Goal: Task Accomplishment & Management: Manage account settings

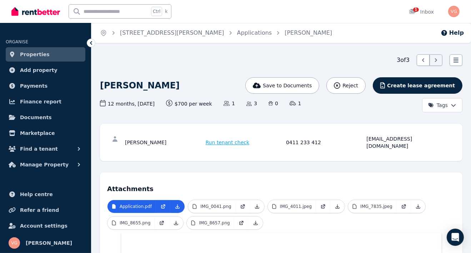
click at [29, 52] on span "Properties" at bounding box center [35, 54] width 30 height 9
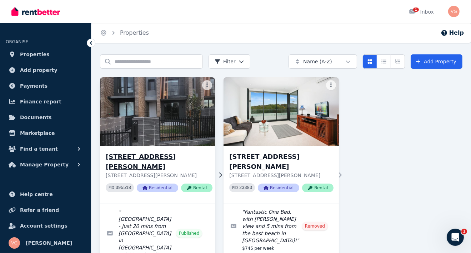
click at [133, 156] on h3 "20 Willowdale Dr, Denham Court" at bounding box center [159, 162] width 107 height 20
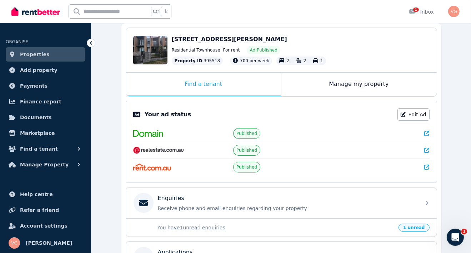
scroll to position [71, 0]
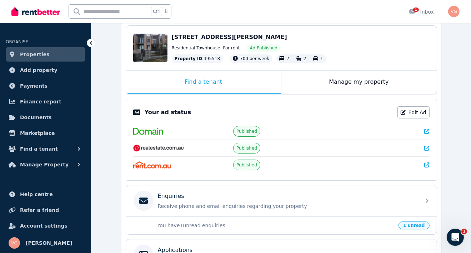
click at [414, 222] on span "1 unread" at bounding box center [414, 225] width 31 height 8
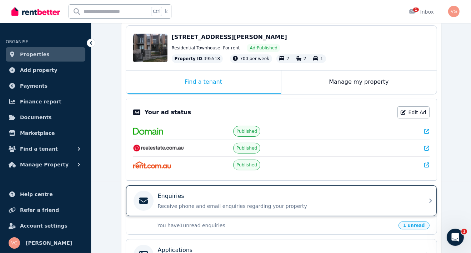
click at [404, 206] on p "Receive phone and email enquiries regarding your property" at bounding box center [287, 205] width 259 height 7
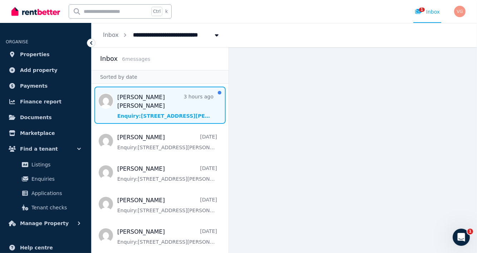
click at [135, 101] on span "Message list" at bounding box center [159, 104] width 137 height 37
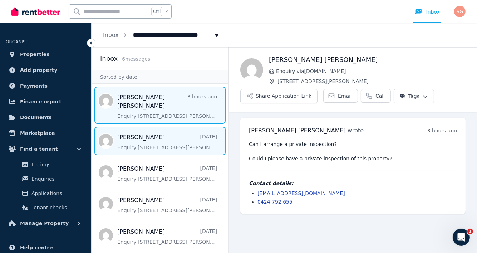
click at [152, 134] on span "Message list" at bounding box center [159, 141] width 137 height 29
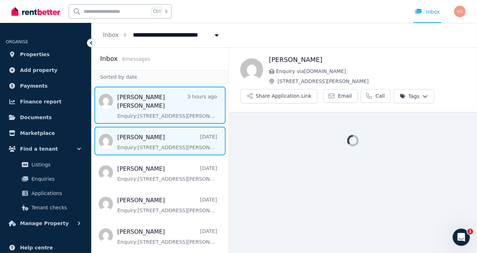
click at [160, 100] on span "Message list" at bounding box center [159, 104] width 137 height 37
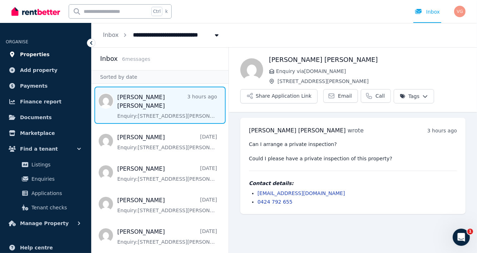
click at [35, 53] on span "Properties" at bounding box center [35, 54] width 30 height 9
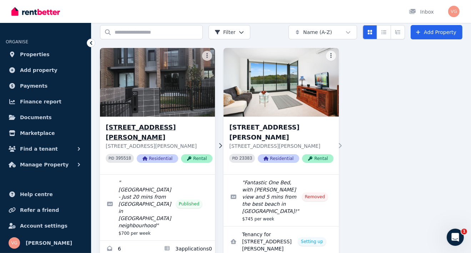
scroll to position [35, 0]
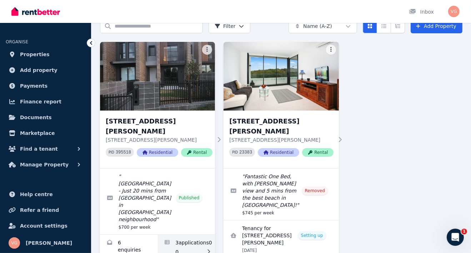
click at [189, 234] on link "Applications for 20 Willowdale Dr, Denham Court" at bounding box center [187, 251] width 58 height 34
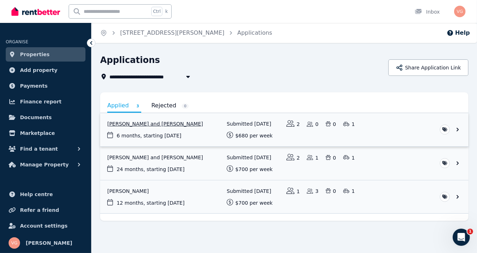
click at [125, 123] on link "View application: Aaron Lal and Shivanjli Lal" at bounding box center [284, 129] width 368 height 33
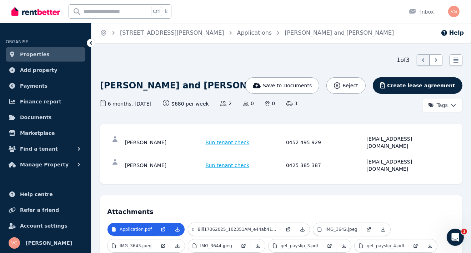
click at [215, 133] on div "Aaron Lal Run tenant check 0452 495 929 aaronlal.34@gmail.com" at bounding box center [281, 142] width 348 height 23
click at [218, 139] on span "Run tenant check" at bounding box center [228, 142] width 44 height 7
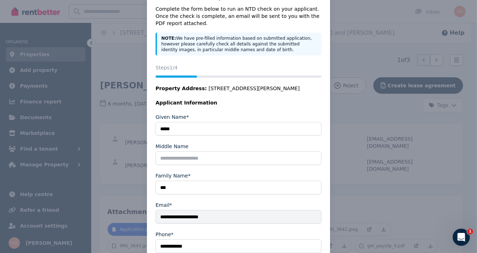
scroll to position [99, 0]
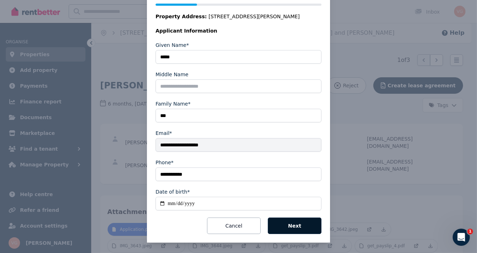
click at [288, 227] on button "Next" at bounding box center [295, 225] width 54 height 16
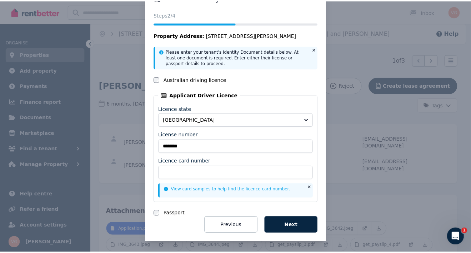
scroll to position [0, 0]
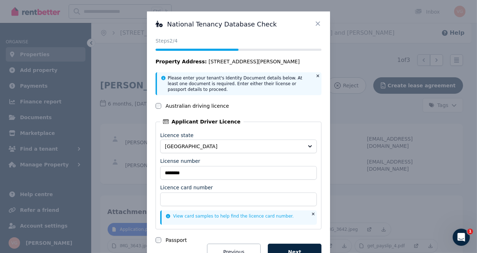
click at [315, 20] on icon at bounding box center [317, 23] width 7 height 7
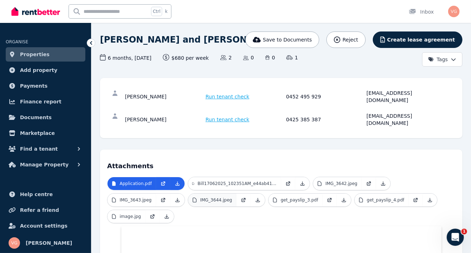
scroll to position [71, 0]
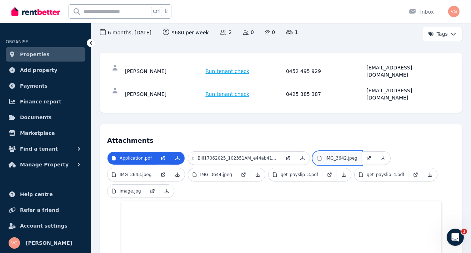
click at [342, 155] on p "IMG_3642.jpeg" at bounding box center [342, 158] width 32 height 6
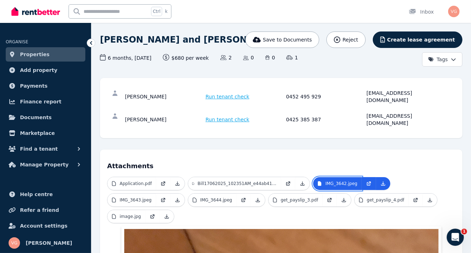
scroll to position [35, 0]
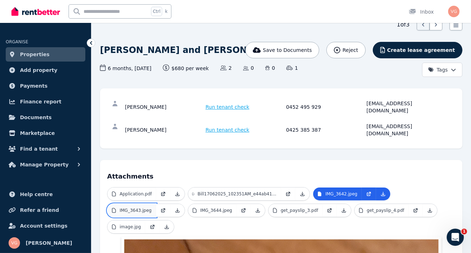
click at [122, 207] on p "IMG_3643.jpeg" at bounding box center [136, 210] width 32 height 6
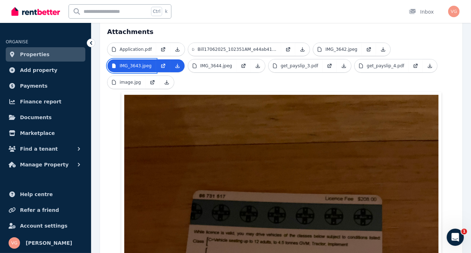
scroll to position [178, 0]
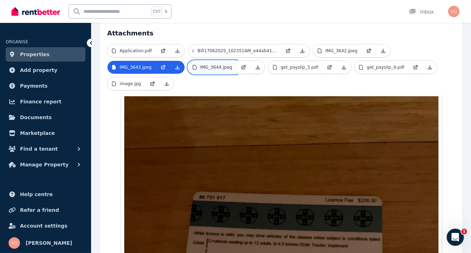
click at [212, 64] on p "IMG_3644.jpeg" at bounding box center [217, 67] width 32 height 6
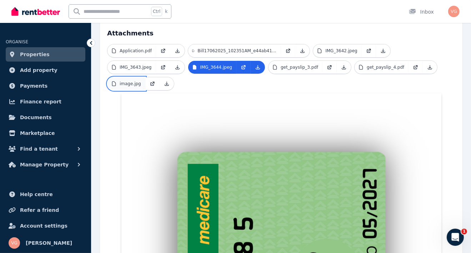
click at [125, 81] on p "image.jpg" at bounding box center [130, 84] width 21 height 6
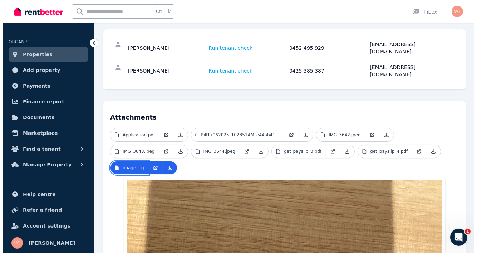
scroll to position [71, 0]
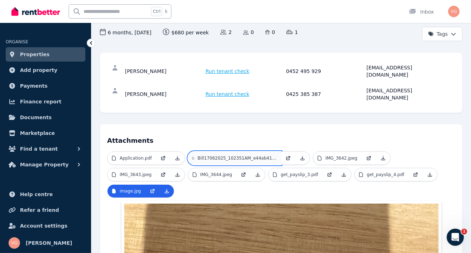
click at [208, 155] on p "Bill17062025_102351AM_e44ab417_8566_40b1_8860_875cf7e968e6.pdf" at bounding box center [237, 158] width 79 height 6
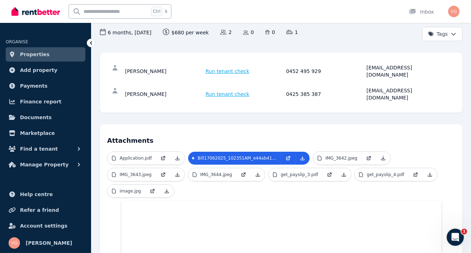
click at [223, 68] on span "Run tenant check" at bounding box center [228, 71] width 44 height 7
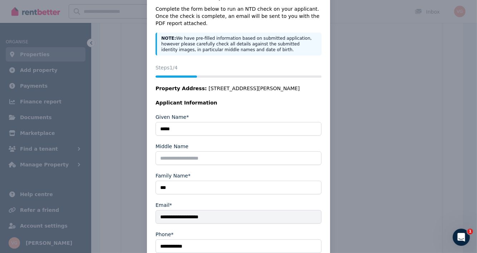
scroll to position [99, 0]
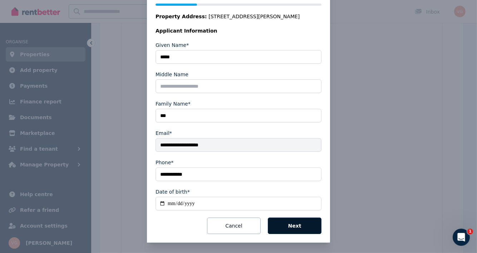
click at [295, 225] on button "Next" at bounding box center [295, 225] width 54 height 16
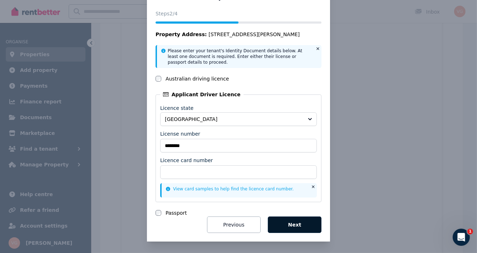
scroll to position [26, 0]
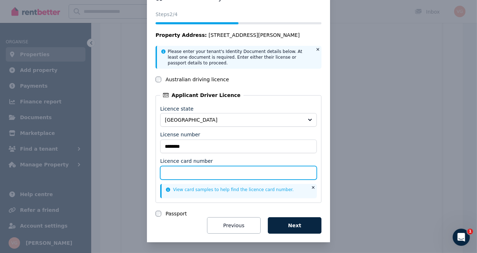
click at [231, 173] on input "Licence card number" at bounding box center [238, 173] width 157 height 14
type input "*********"
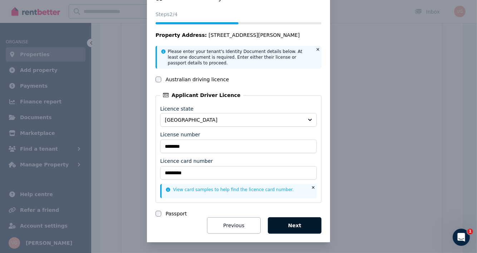
click at [306, 227] on button "Next" at bounding box center [295, 225] width 54 height 16
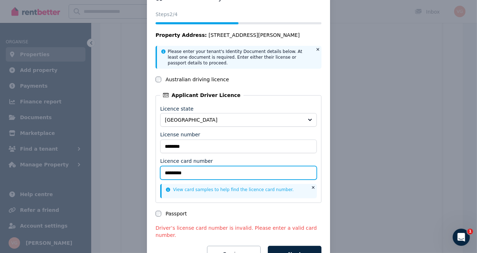
drag, startPoint x: 207, startPoint y: 173, endPoint x: 135, endPoint y: 176, distance: 71.6
click at [135, 176] on div "National Tenancy Database Check Status Steps 2 /4 Property Address: 20 Willowda…" at bounding box center [238, 128] width 477 height 308
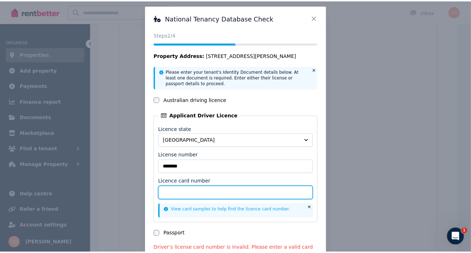
scroll to position [0, 0]
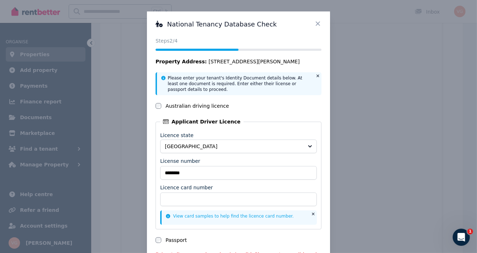
click at [316, 23] on icon at bounding box center [318, 23] width 4 height 4
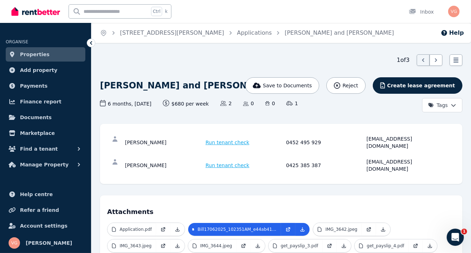
click at [216, 162] on span "Run tenant check" at bounding box center [228, 165] width 44 height 7
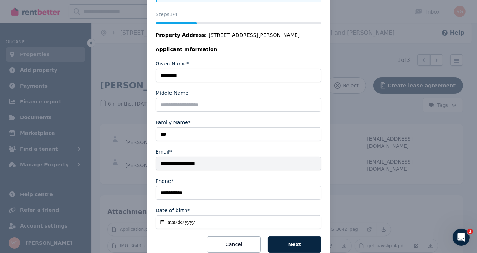
scroll to position [99, 0]
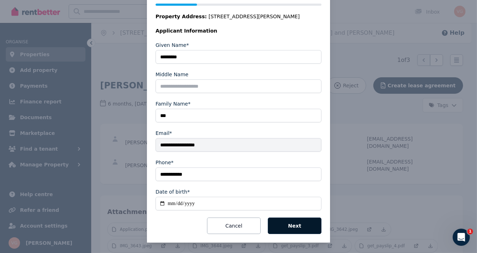
click at [300, 222] on button "Next" at bounding box center [295, 225] width 54 height 16
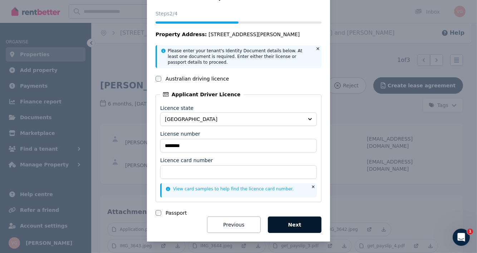
scroll to position [26, 0]
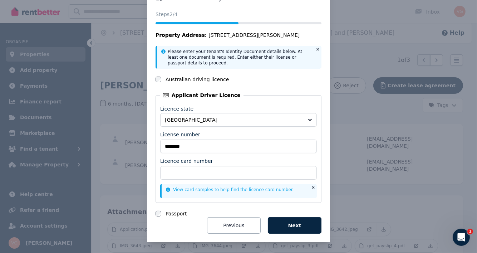
drag, startPoint x: 350, startPoint y: 175, endPoint x: 340, endPoint y: 186, distance: 15.2
click at [349, 175] on div "National Tenancy Database Check Status Steps 2 /4 Property Address: 20 Willowda…" at bounding box center [238, 114] width 477 height 280
click at [298, 222] on button "Next" at bounding box center [295, 225] width 54 height 16
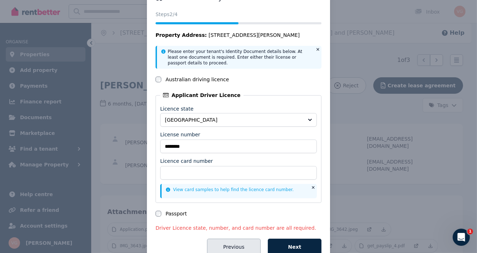
drag, startPoint x: 234, startPoint y: 243, endPoint x: 241, endPoint y: 238, distance: 8.1
click at [241, 238] on button "Previous" at bounding box center [234, 246] width 54 height 16
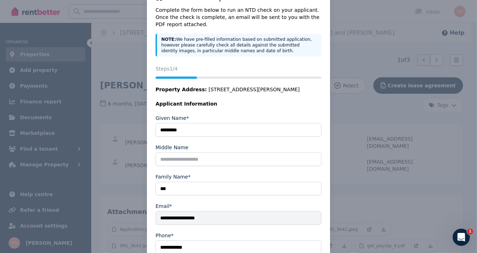
click at [357, 175] on div "**********" at bounding box center [238, 150] width 477 height 353
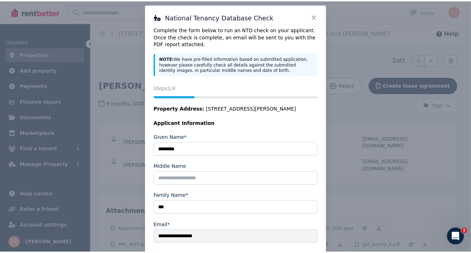
scroll to position [0, 0]
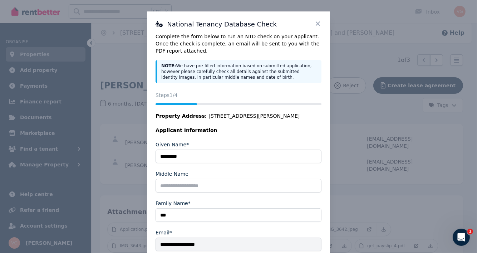
click at [316, 26] on icon at bounding box center [317, 23] width 7 height 7
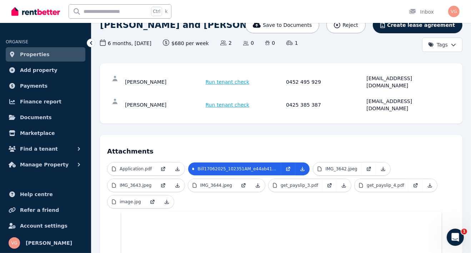
scroll to position [143, 0]
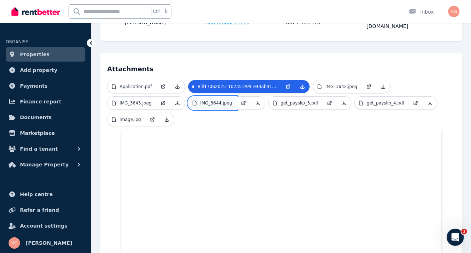
click at [201, 100] on p "IMG_3644.jpeg" at bounding box center [217, 103] width 32 height 6
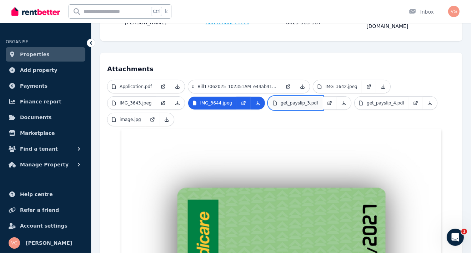
click at [297, 100] on p "get_payslip_3.pdf" at bounding box center [300, 103] width 38 height 6
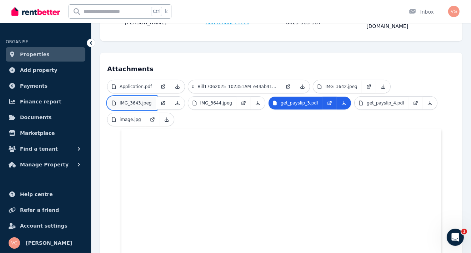
click at [120, 100] on p "IMG_3643.jpeg" at bounding box center [136, 103] width 32 height 6
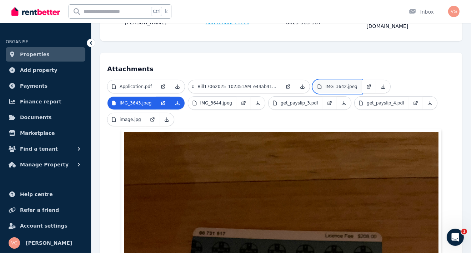
click at [336, 84] on p "IMG_3642.jpeg" at bounding box center [342, 87] width 32 height 6
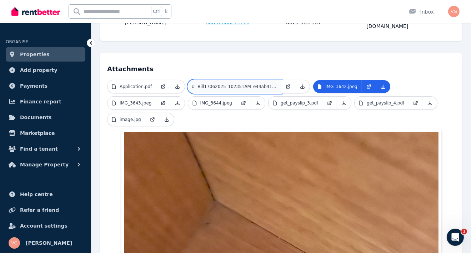
click at [227, 84] on p "Bill17062025_102351AM_e44ab417_8566_40b1_8860_875cf7e968e6.pdf" at bounding box center [237, 87] width 79 height 6
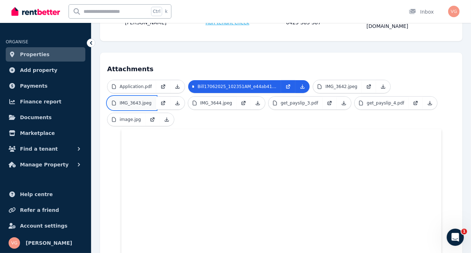
click at [141, 100] on p "IMG_3643.jpeg" at bounding box center [136, 103] width 32 height 6
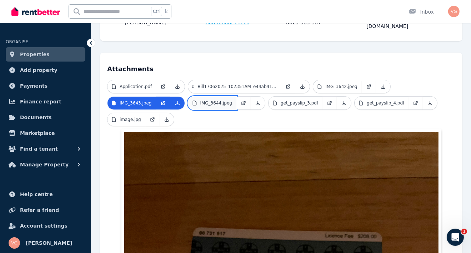
click at [213, 100] on p "IMG_3644.jpeg" at bounding box center [217, 103] width 32 height 6
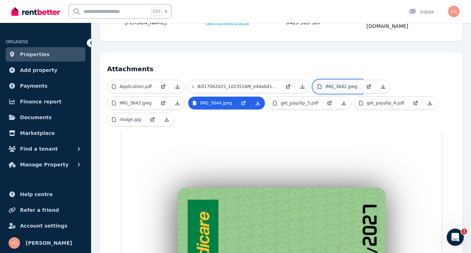
click at [331, 80] on link "IMG_3642.jpeg" at bounding box center [337, 86] width 49 height 13
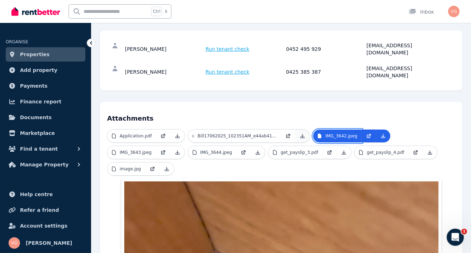
scroll to position [71, 0]
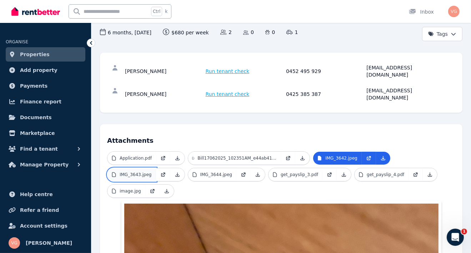
click at [138, 168] on link "IMG_3643.jpeg" at bounding box center [132, 174] width 49 height 13
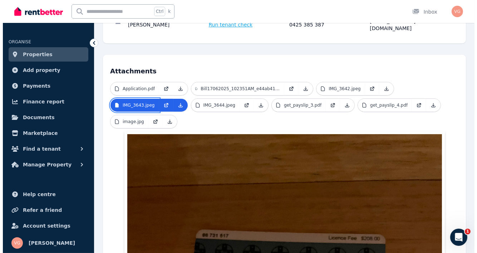
scroll to position [107, 0]
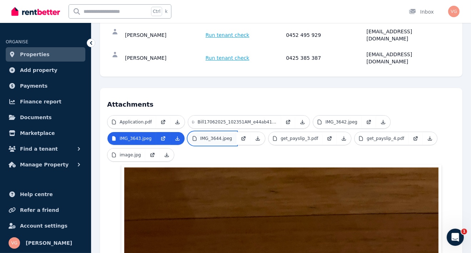
click at [206, 132] on link "IMG_3644.jpeg" at bounding box center [212, 138] width 49 height 13
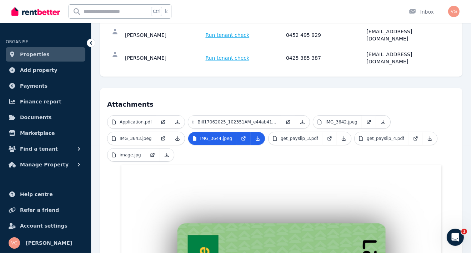
click at [214, 139] on ul "Application.pdf Bill17062025_102351AM_e44ab417_8566_40b1_8860_875cf7e968e6.pdf …" at bounding box center [281, 139] width 348 height 49
click at [284, 132] on link "get_payslip_3.pdf" at bounding box center [296, 138] width 54 height 13
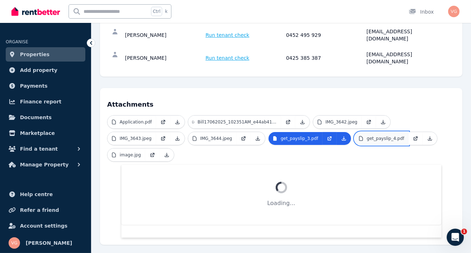
click at [385, 135] on p "get_payslip_4.pdf" at bounding box center [386, 138] width 38 height 6
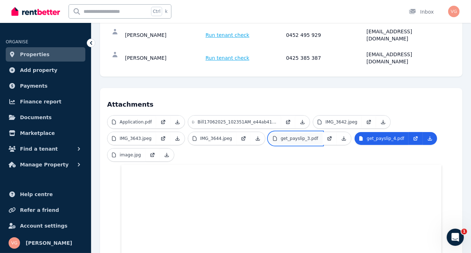
click at [309, 132] on link "get_payslip_3.pdf" at bounding box center [296, 138] width 54 height 13
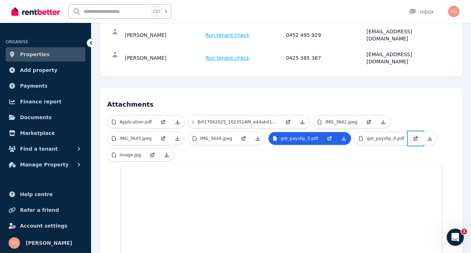
click at [413, 135] on icon at bounding box center [416, 138] width 6 height 6
click at [224, 54] on span "Run tenant check" at bounding box center [228, 57] width 44 height 7
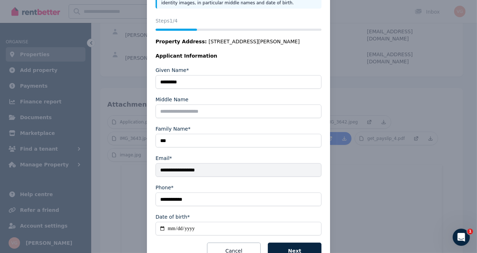
scroll to position [99, 0]
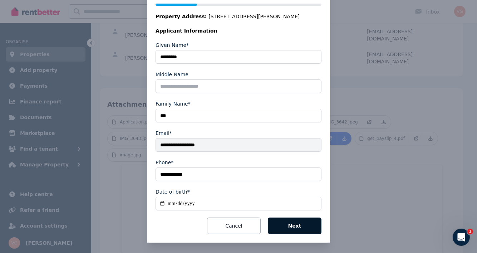
click at [298, 229] on button "Next" at bounding box center [295, 225] width 54 height 16
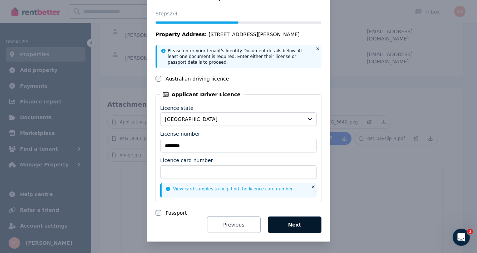
scroll to position [26, 0]
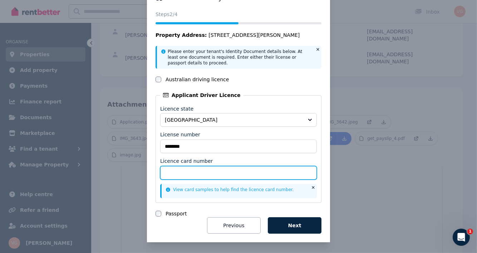
drag, startPoint x: 169, startPoint y: 170, endPoint x: 317, endPoint y: 169, distance: 148.3
click at [177, 170] on input "Licence card number" at bounding box center [238, 173] width 157 height 14
type input "********"
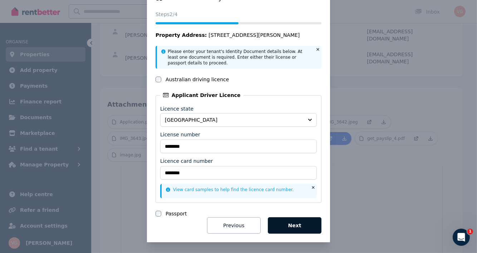
click at [293, 225] on button "Next" at bounding box center [295, 225] width 54 height 16
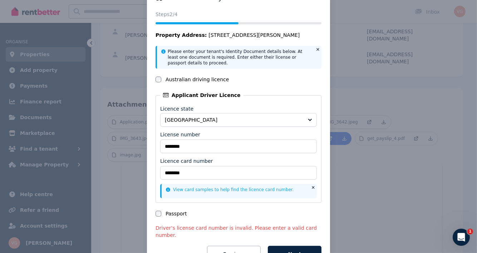
click at [358, 167] on div "National Tenancy Database Check Status Steps 2 /4 Property Address: 20 Willowda…" at bounding box center [238, 128] width 477 height 308
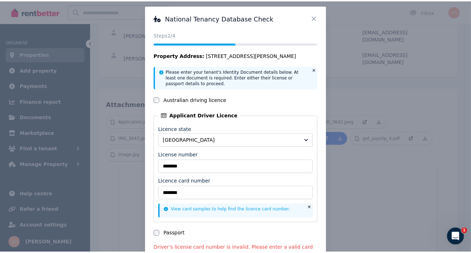
scroll to position [0, 0]
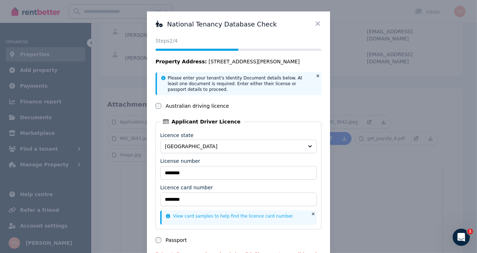
drag, startPoint x: 313, startPoint y: 23, endPoint x: 312, endPoint y: 32, distance: 9.0
click at [314, 23] on icon at bounding box center [317, 23] width 7 height 7
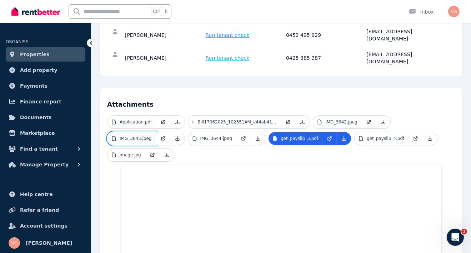
click at [137, 135] on p "IMG_3643.jpeg" at bounding box center [136, 138] width 32 height 6
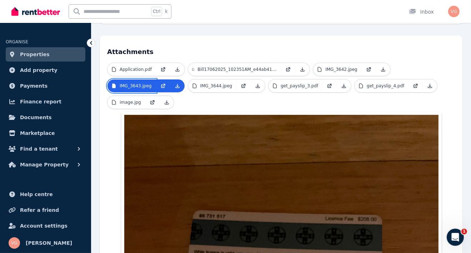
scroll to position [107, 0]
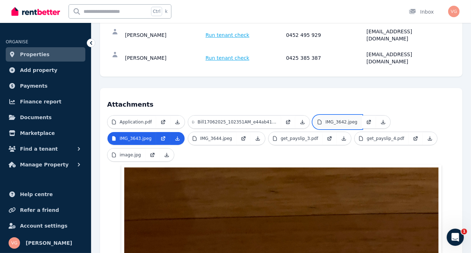
click at [334, 119] on p "IMG_3642.jpeg" at bounding box center [342, 122] width 32 height 6
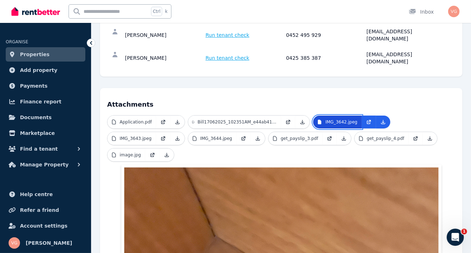
click at [331, 119] on p "IMG_3642.jpeg" at bounding box center [342, 122] width 32 height 6
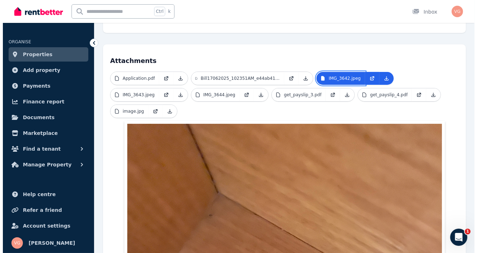
scroll to position [0, 0]
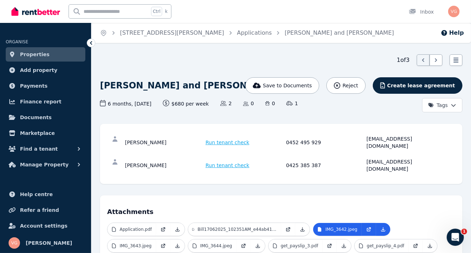
click at [228, 162] on span "Run tenant check" at bounding box center [228, 165] width 44 height 7
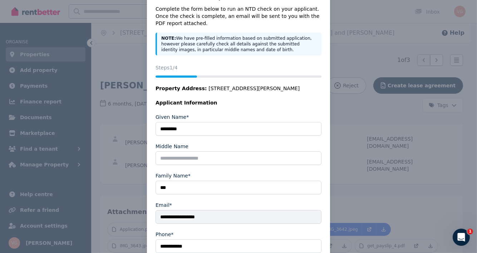
scroll to position [99, 0]
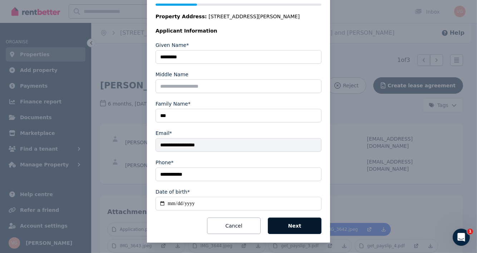
click at [294, 224] on button "Next" at bounding box center [295, 225] width 54 height 16
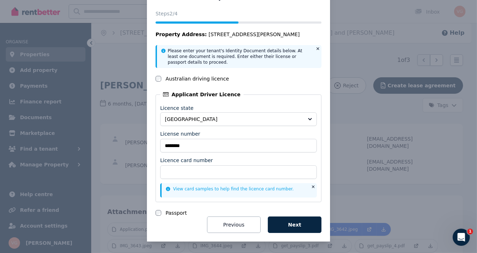
scroll to position [26, 0]
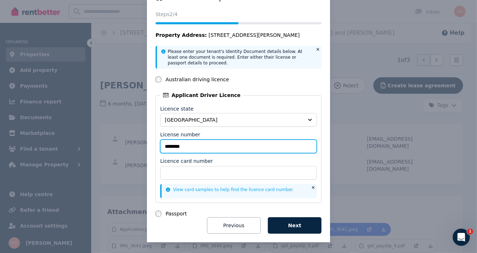
drag, startPoint x: 209, startPoint y: 145, endPoint x: 165, endPoint y: 142, distance: 43.7
click at [131, 142] on div "National Tenancy Database Check Status Steps 2 /4 Property Address: 20 Willowda…" at bounding box center [238, 114] width 477 height 280
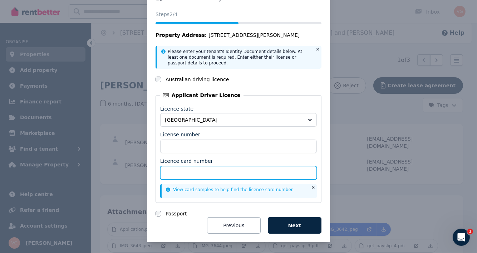
click at [170, 172] on input "Licence card number" at bounding box center [238, 173] width 157 height 14
paste input "********"
type input "********"
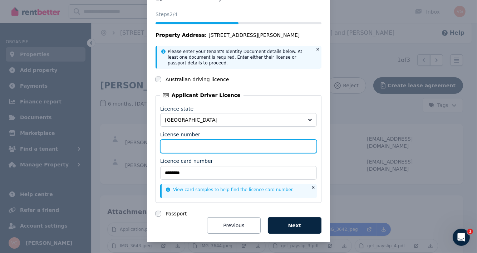
drag, startPoint x: 172, startPoint y: 145, endPoint x: 244, endPoint y: 142, distance: 72.3
click at [184, 142] on input "License number" at bounding box center [238, 146] width 157 height 14
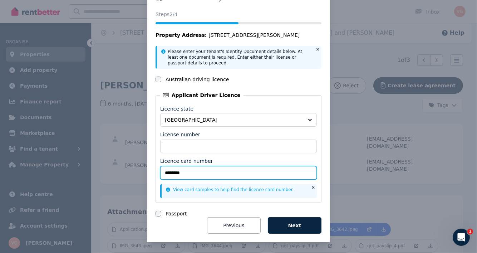
drag, startPoint x: 187, startPoint y: 171, endPoint x: 147, endPoint y: 164, distance: 40.9
click at [147, 164] on div "National Tenancy Database Check Status Steps 2 /4 Property Address: 20 Willowda…" at bounding box center [238, 113] width 183 height 257
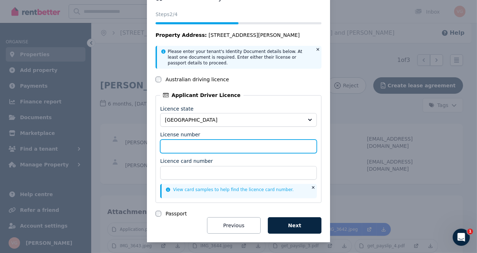
click at [160, 148] on input "License number" at bounding box center [238, 146] width 157 height 14
paste input "********"
type input "********"
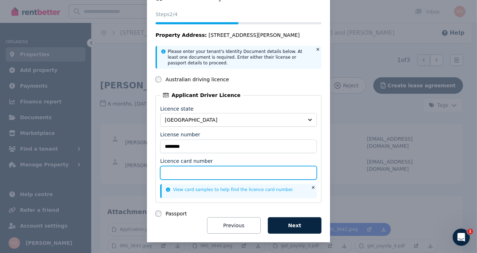
drag, startPoint x: 194, startPoint y: 172, endPoint x: 278, endPoint y: 180, distance: 84.7
click at [195, 174] on input "Licence card number" at bounding box center [238, 173] width 157 height 14
type input "**********"
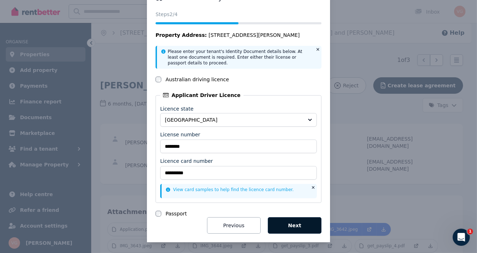
click at [301, 223] on button "Next" at bounding box center [295, 225] width 54 height 16
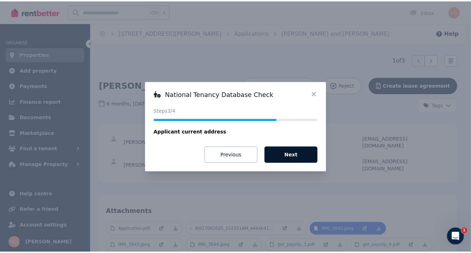
scroll to position [0, 0]
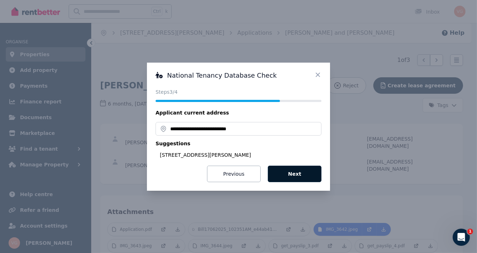
click at [296, 173] on button "Next" at bounding box center [295, 173] width 54 height 16
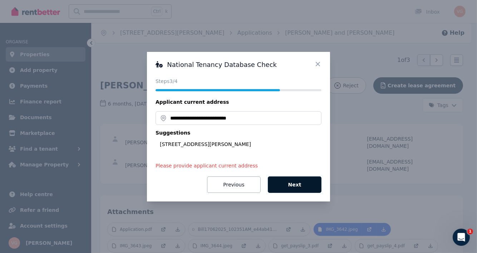
click at [301, 182] on button "Next" at bounding box center [295, 184] width 54 height 16
click at [126, 225] on div "**********" at bounding box center [238, 126] width 477 height 253
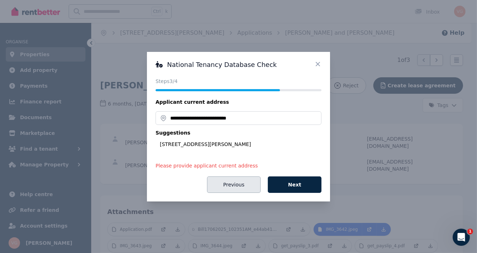
click at [227, 191] on div "**********" at bounding box center [238, 126] width 183 height 149
click at [227, 187] on button "Previous" at bounding box center [234, 184] width 54 height 16
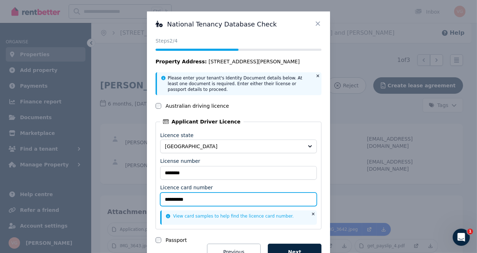
drag, startPoint x: 206, startPoint y: 197, endPoint x: 117, endPoint y: 213, distance: 90.4
click at [117, 213] on div "**********" at bounding box center [238, 140] width 477 height 280
click at [314, 24] on icon at bounding box center [317, 23] width 7 height 7
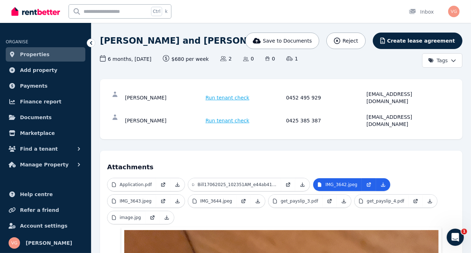
scroll to position [71, 0]
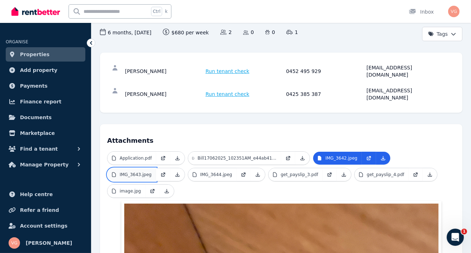
drag, startPoint x: 129, startPoint y: 157, endPoint x: 140, endPoint y: 158, distance: 10.7
click at [129, 172] on p "IMG_3643.jpeg" at bounding box center [136, 175] width 32 height 6
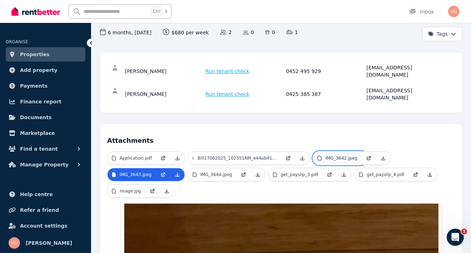
click at [338, 155] on p "IMG_3642.jpeg" at bounding box center [342, 158] width 32 height 6
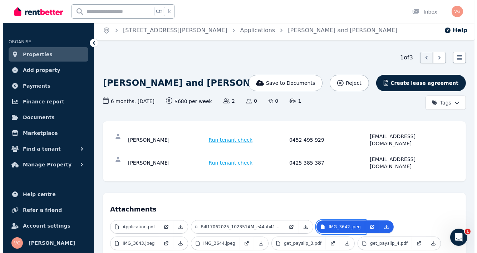
scroll to position [0, 0]
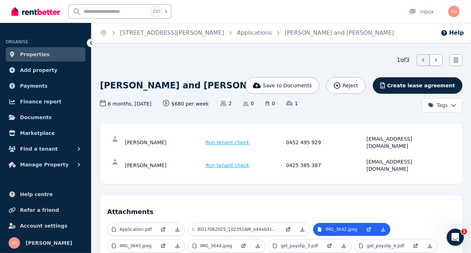
click at [224, 162] on span "Run tenant check" at bounding box center [228, 165] width 44 height 7
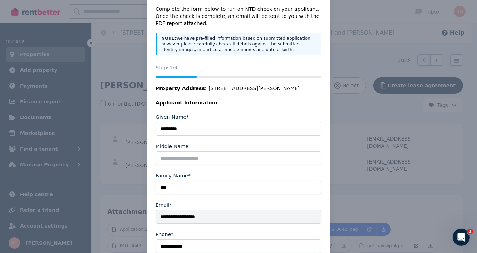
scroll to position [99, 0]
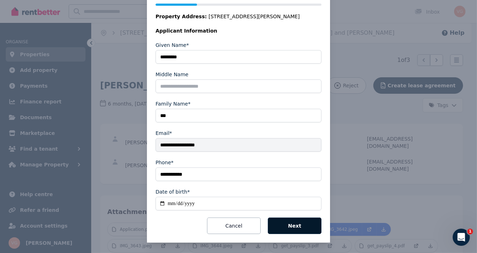
click at [291, 218] on button "Next" at bounding box center [295, 225] width 54 height 16
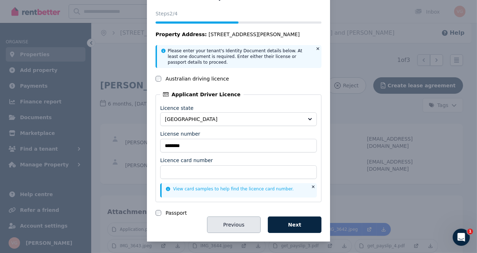
scroll to position [26, 0]
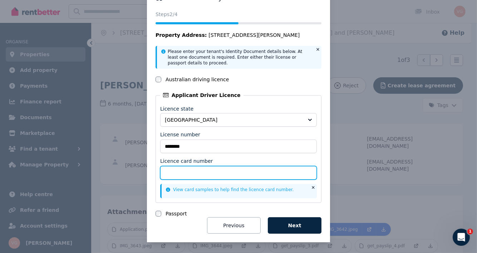
click at [174, 174] on input "Licence card number" at bounding box center [238, 173] width 157 height 14
paste input "**********"
type input "**********"
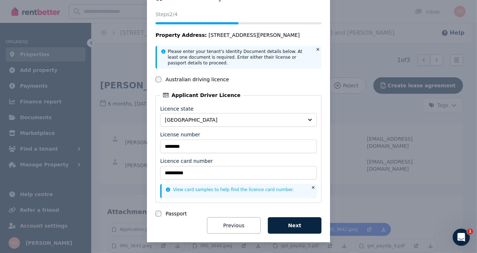
click at [311, 223] on button "Next" at bounding box center [295, 225] width 54 height 16
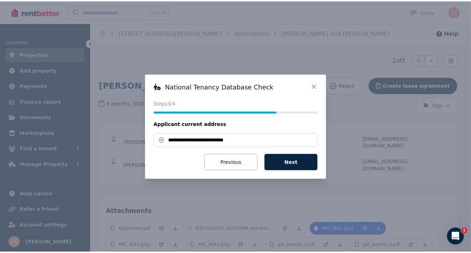
scroll to position [0, 0]
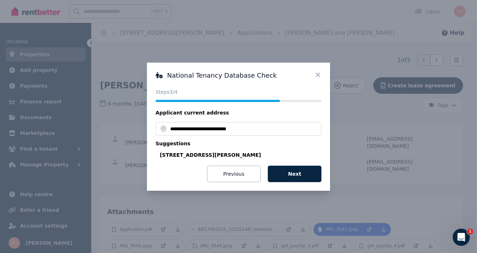
click at [185, 155] on div "15 Streeton Pl, Casula NSW 2170, Australia" at bounding box center [241, 154] width 162 height 7
type input "**********"
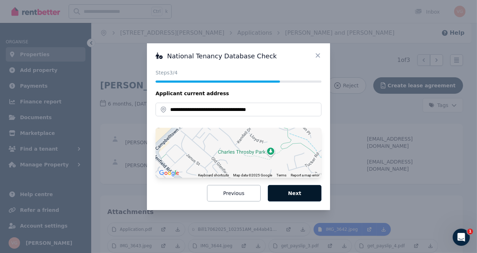
click at [293, 190] on button "Next" at bounding box center [295, 193] width 54 height 16
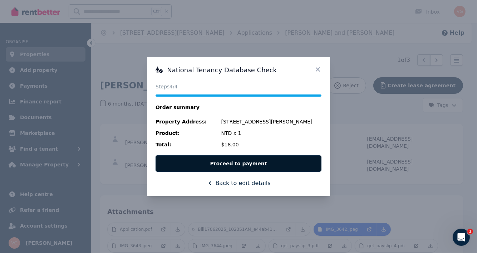
click at [230, 161] on button "Proceed to payment" at bounding box center [238, 163] width 166 height 16
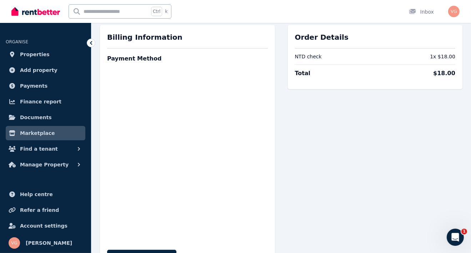
scroll to position [35, 0]
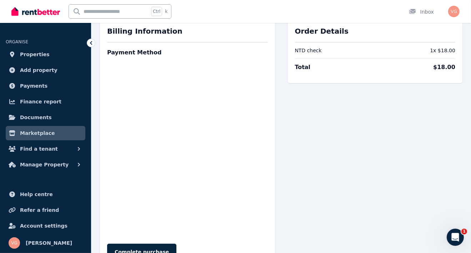
drag, startPoint x: 381, startPoint y: 199, endPoint x: 363, endPoint y: 202, distance: 18.0
click at [371, 202] on div "Order Details NTD check 1 x $18.00 Total $18.00" at bounding box center [375, 143] width 175 height 248
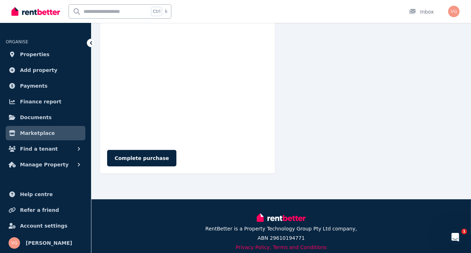
scroll to position [143, 0]
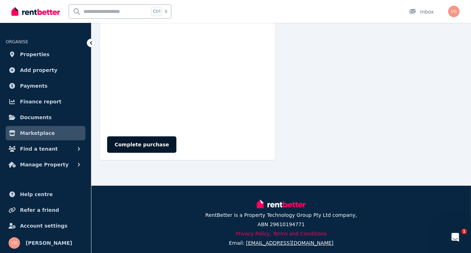
click at [133, 146] on button "Complete purchase" at bounding box center [141, 144] width 69 height 16
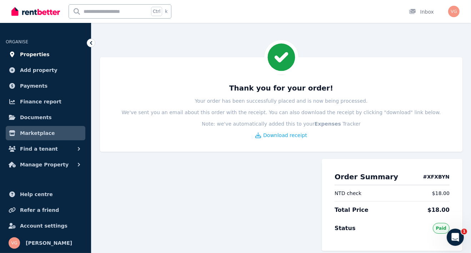
click at [28, 56] on span "Properties" at bounding box center [35, 54] width 30 height 9
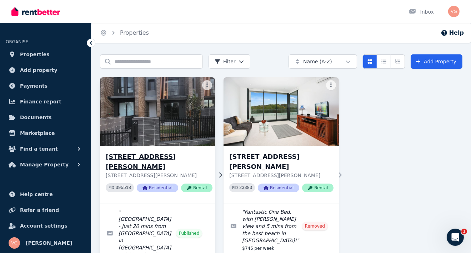
click at [144, 156] on h3 "20 Willowdale Dr, Denham Court" at bounding box center [159, 162] width 107 height 20
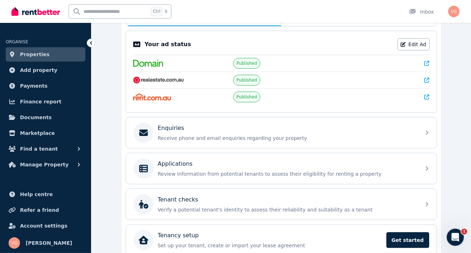
scroll to position [143, 0]
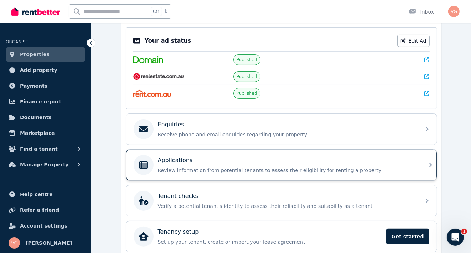
click at [175, 159] on p "Applications" at bounding box center [175, 160] width 35 height 9
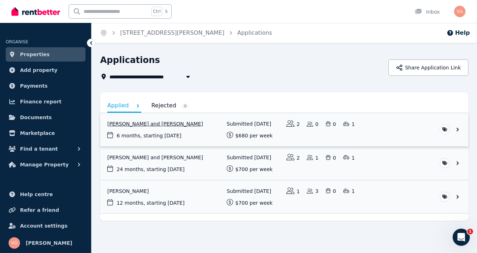
click at [132, 124] on link "View application: Aaron Lal and Shivanjli Lal" at bounding box center [284, 129] width 368 height 33
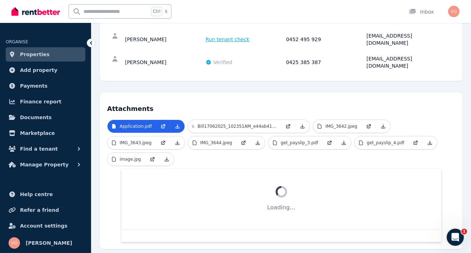
scroll to position [107, 0]
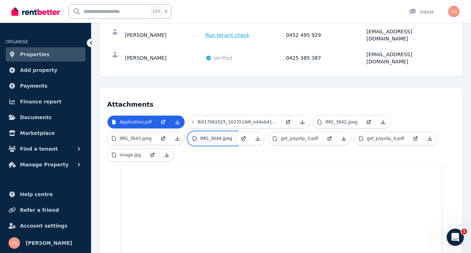
click at [212, 132] on link "IMG_3644.jpeg" at bounding box center [212, 138] width 49 height 13
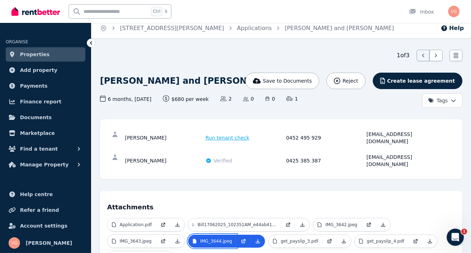
scroll to position [0, 0]
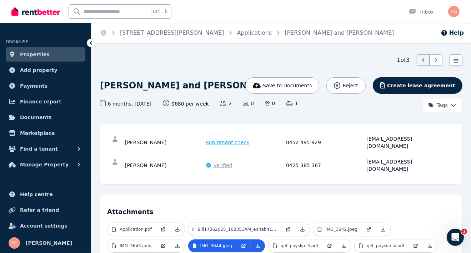
click at [222, 162] on span "Verified" at bounding box center [223, 165] width 19 height 7
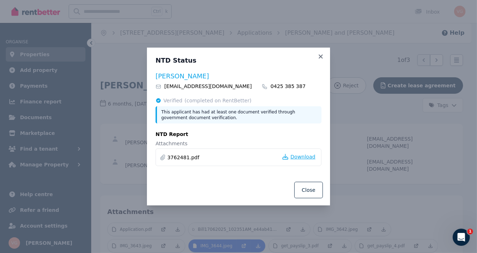
click at [309, 157] on span "Download" at bounding box center [302, 156] width 25 height 7
click at [322, 56] on icon at bounding box center [320, 56] width 4 height 4
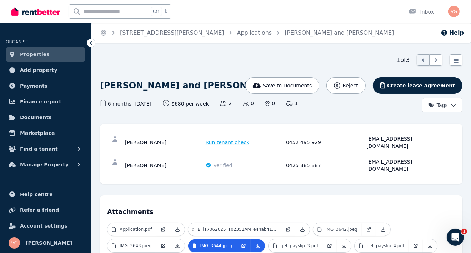
click at [34, 51] on span "Properties" at bounding box center [35, 54] width 30 height 9
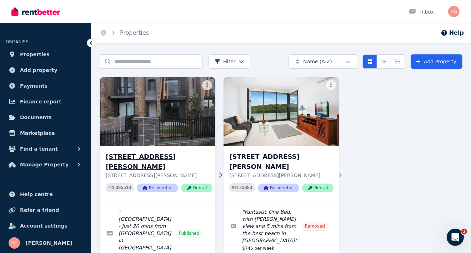
click at [133, 156] on h3 "20 Willowdale Dr, Denham Court" at bounding box center [159, 162] width 107 height 20
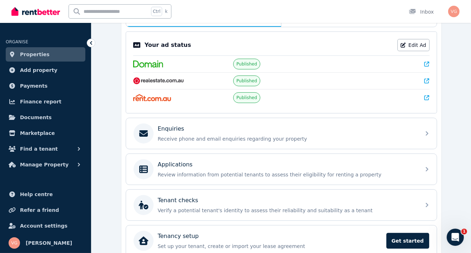
scroll to position [143, 0]
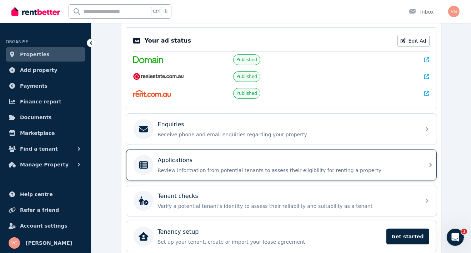
click at [178, 160] on p "Applications" at bounding box center [175, 160] width 35 height 9
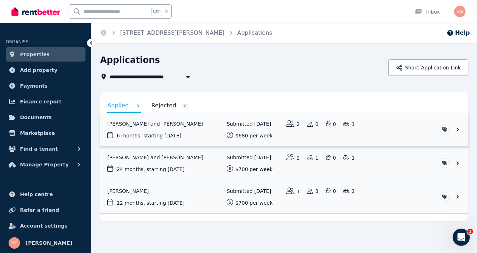
click at [134, 122] on link "View application: Aaron Lal and Shivanjli Lal" at bounding box center [284, 129] width 368 height 33
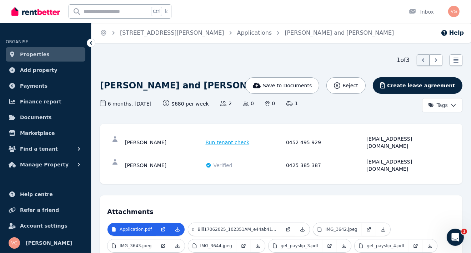
click at [418, 86] on span "Create lease agreement" at bounding box center [421, 85] width 68 height 7
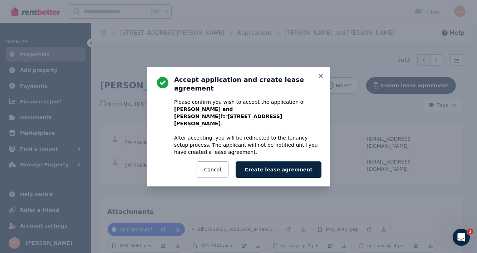
click at [267, 161] on button "Create lease agreement" at bounding box center [279, 169] width 86 height 16
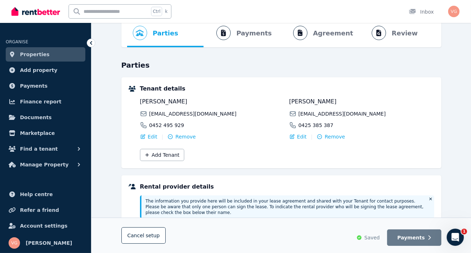
scroll to position [29, 0]
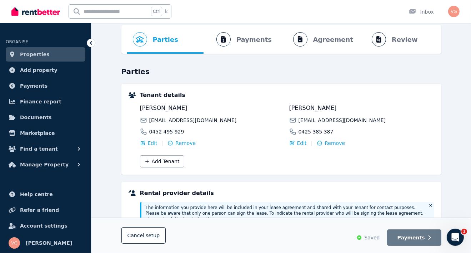
click at [301, 39] on ol "Parties Rental provider and tenant details Payments Bond and rental payments Ag…" at bounding box center [281, 39] width 309 height 29
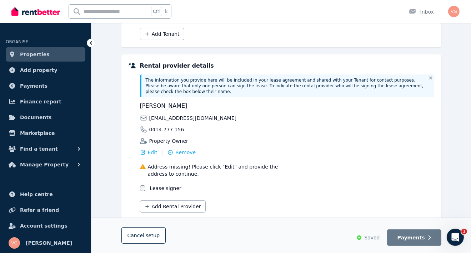
scroll to position [172, 0]
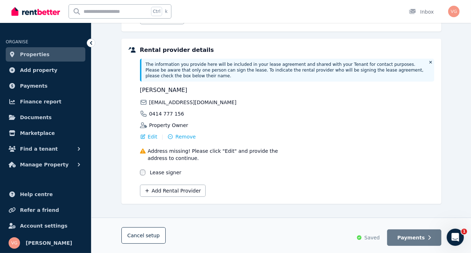
click at [140, 164] on div "Rental provider details The information you provide here will be included in yo…" at bounding box center [282, 121] width 306 height 151
drag, startPoint x: 174, startPoint y: 184, endPoint x: 173, endPoint y: 193, distance: 8.6
click at [173, 185] on button "Add Rental Provider" at bounding box center [173, 190] width 66 height 12
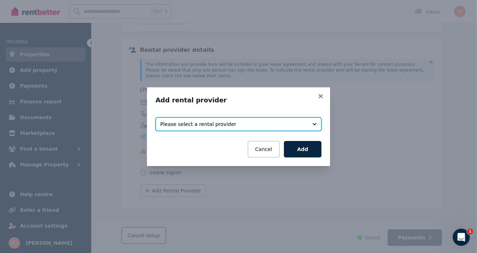
click at [189, 124] on span "Please select a rental provider" at bounding box center [233, 123] width 147 height 7
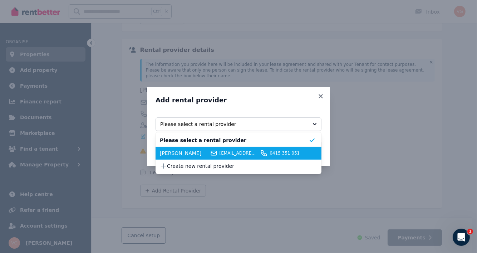
click at [184, 150] on span "Luke Giannos" at bounding box center [184, 152] width 48 height 7
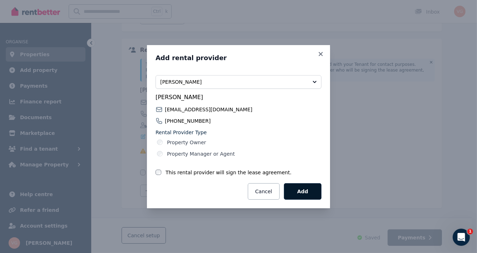
click at [306, 185] on button "Add" at bounding box center [303, 191] width 38 height 16
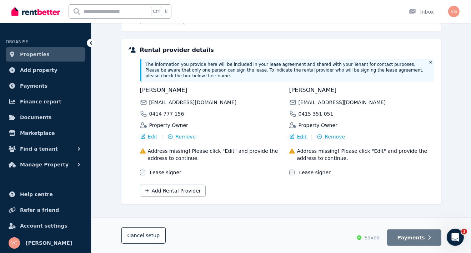
click at [299, 133] on span "Edit" at bounding box center [302, 136] width 10 height 7
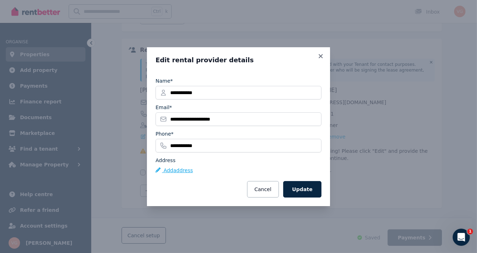
click at [178, 172] on button "Add address" at bounding box center [174, 170] width 38 height 7
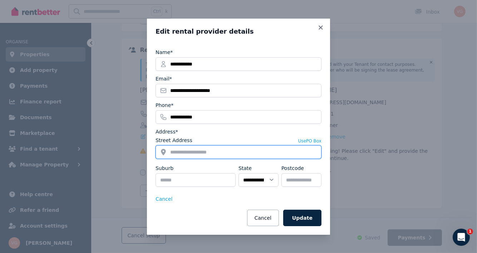
click at [182, 152] on input "Street Address" at bounding box center [238, 152] width 166 height 14
type input "**********"
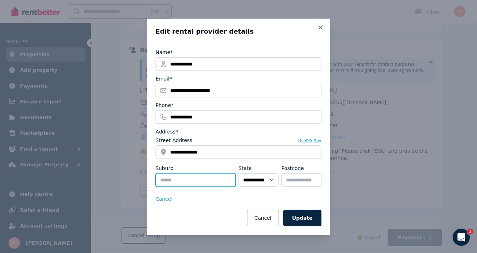
type input "**********"
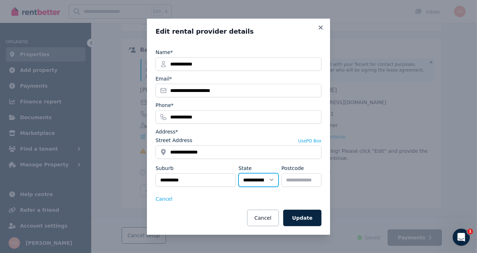
select select "***"
type input "****"
click at [306, 218] on button "Update" at bounding box center [302, 217] width 38 height 16
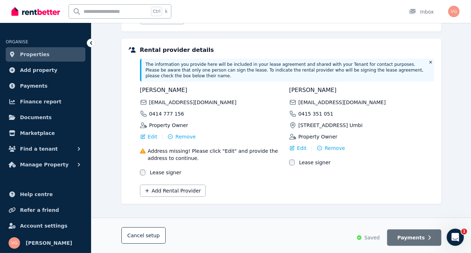
click at [424, 237] on span "Payments" at bounding box center [412, 237] width 28 height 7
click at [423, 239] on span "Payments" at bounding box center [412, 237] width 28 height 7
click at [435, 234] on button "Payments" at bounding box center [414, 237] width 54 height 16
click at [180, 133] on span "Remove" at bounding box center [185, 136] width 20 height 7
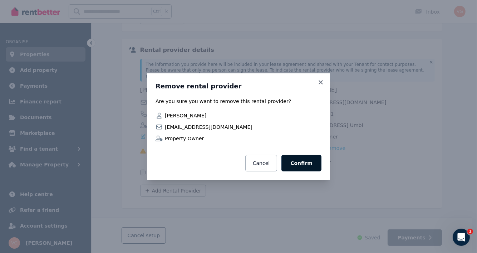
click at [305, 163] on button "Confirm" at bounding box center [301, 163] width 40 height 16
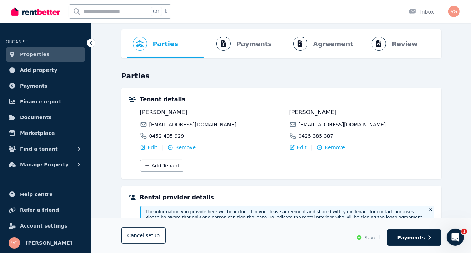
scroll to position [19, 0]
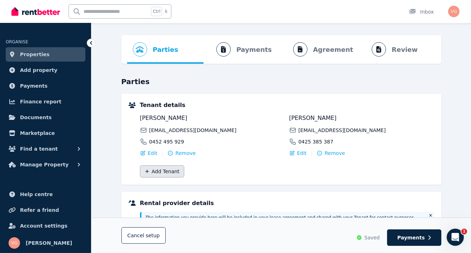
click at [157, 172] on button "Add Tenant" at bounding box center [162, 171] width 44 height 12
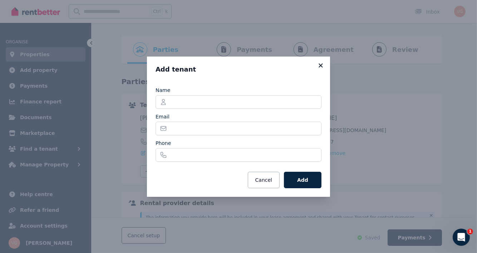
click at [320, 64] on icon at bounding box center [320, 65] width 7 height 6
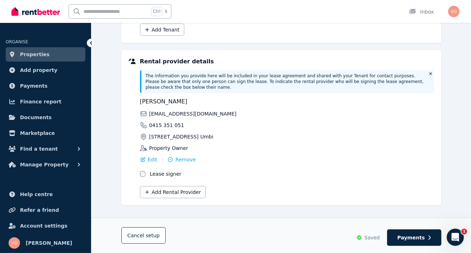
scroll to position [162, 0]
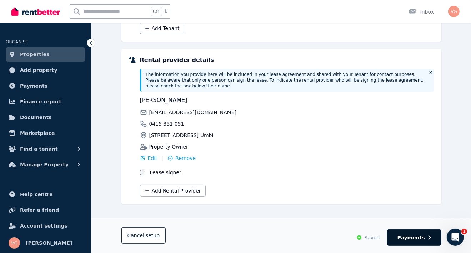
click at [421, 237] on span "Payments" at bounding box center [412, 237] width 28 height 7
select select "**********"
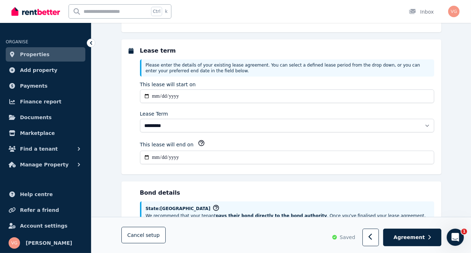
scroll to position [0, 0]
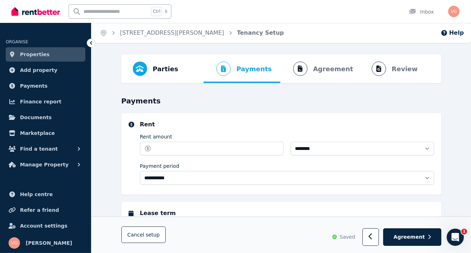
select select "**********"
click at [421, 237] on span "Agreement" at bounding box center [409, 236] width 31 height 7
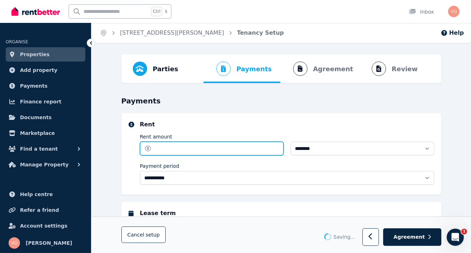
drag, startPoint x: 169, startPoint y: 145, endPoint x: 191, endPoint y: 148, distance: 22.0
click at [169, 145] on input "Rent amount" at bounding box center [212, 149] width 144 height 14
type input "***"
select select "**********"
type input "***"
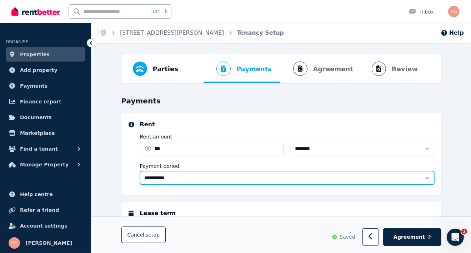
click at [162, 177] on select "**********" at bounding box center [287, 178] width 294 height 14
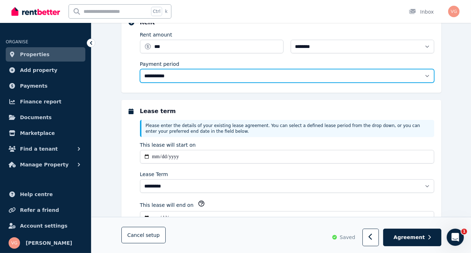
scroll to position [107, 0]
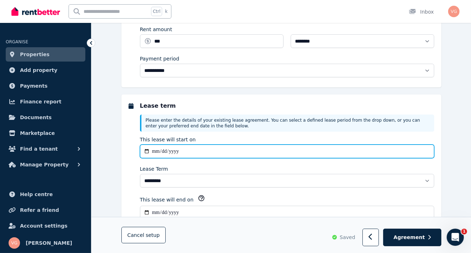
click at [150, 149] on input "**********" at bounding box center [287, 151] width 294 height 14
click at [154, 150] on input "**********" at bounding box center [287, 151] width 294 height 14
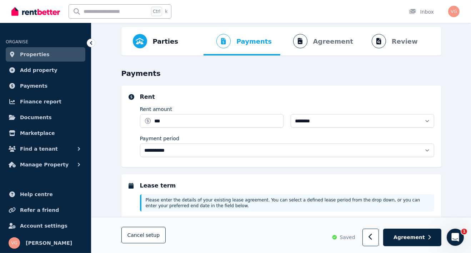
scroll to position [0, 0]
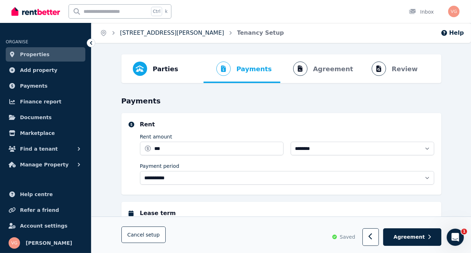
click at [151, 34] on link "20 Willowdale Dr, Denham Court" at bounding box center [172, 32] width 104 height 7
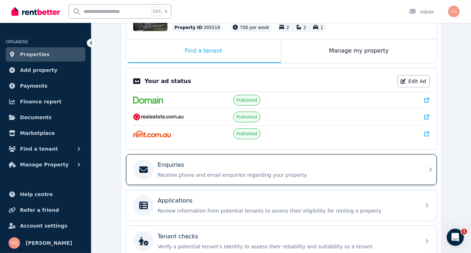
scroll to position [143, 0]
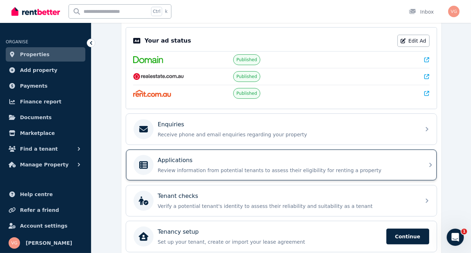
click at [167, 168] on p "Review information from potential tenants to assess their eligibility for renti…" at bounding box center [287, 170] width 259 height 7
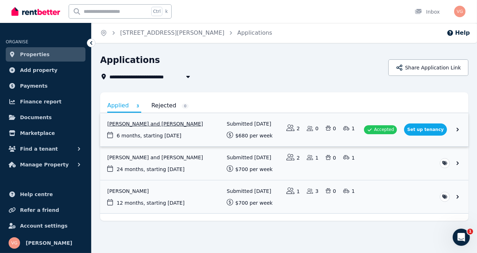
click at [128, 123] on link "View application: Aaron Lal and Shivanjli Lal" at bounding box center [284, 129] width 368 height 33
click at [458, 130] on link "View application: Aaron Lal and Shivanjli Lal" at bounding box center [284, 129] width 368 height 33
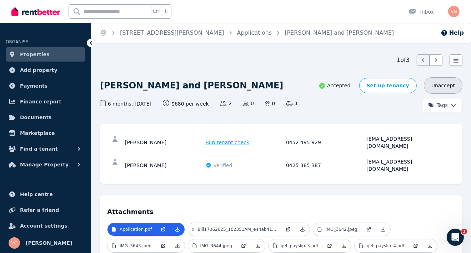
click at [451, 86] on button "Unaccept" at bounding box center [443, 85] width 39 height 16
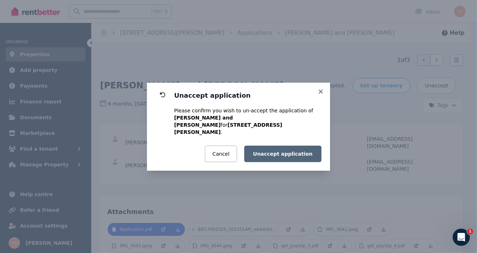
click at [281, 149] on button "Unaccept application" at bounding box center [282, 153] width 77 height 16
